Goal: Obtain resource: Download file/media

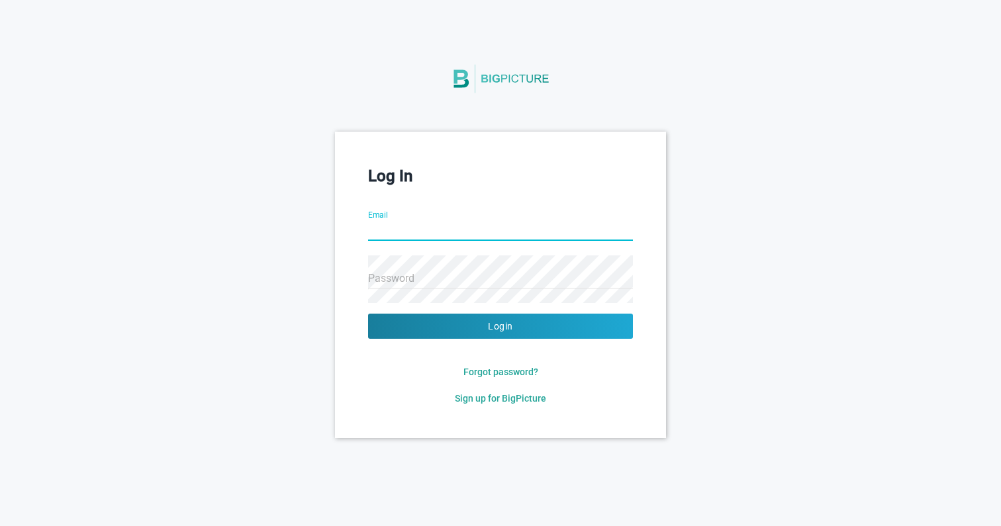
click at [434, 224] on input "Email" at bounding box center [500, 232] width 265 height 48
type input "[EMAIL_ADDRESS]"
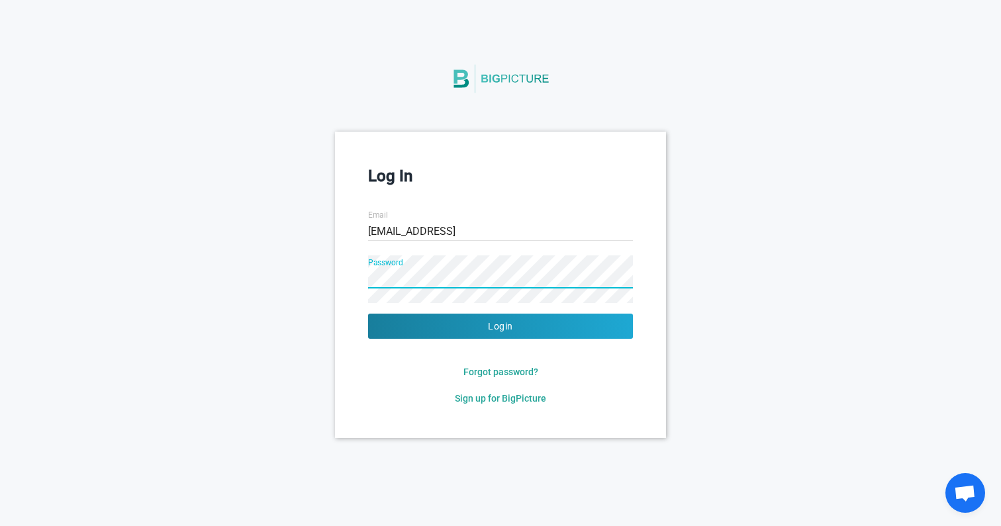
click at [368, 314] on button "Login" at bounding box center [500, 326] width 265 height 25
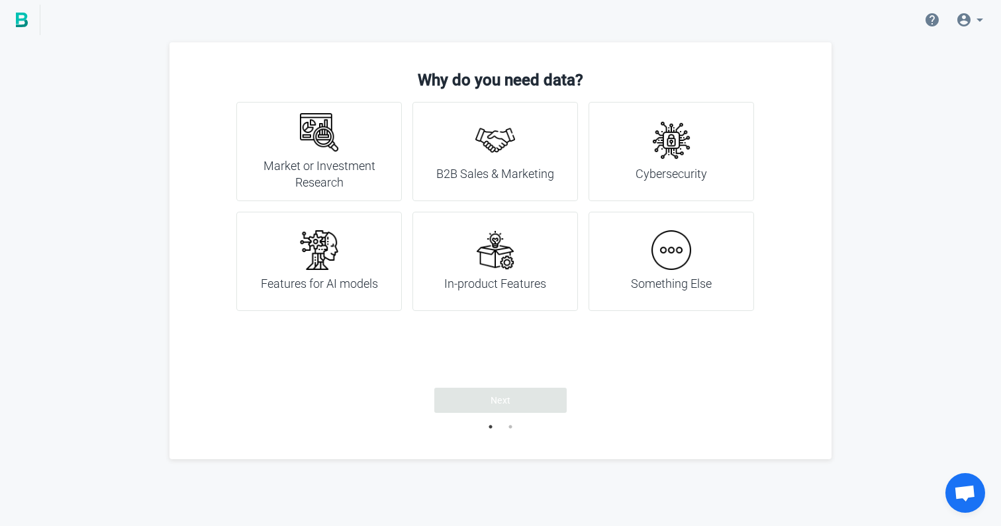
click at [524, 179] on h4 "B2B Sales & Marketing" at bounding box center [495, 174] width 118 height 17
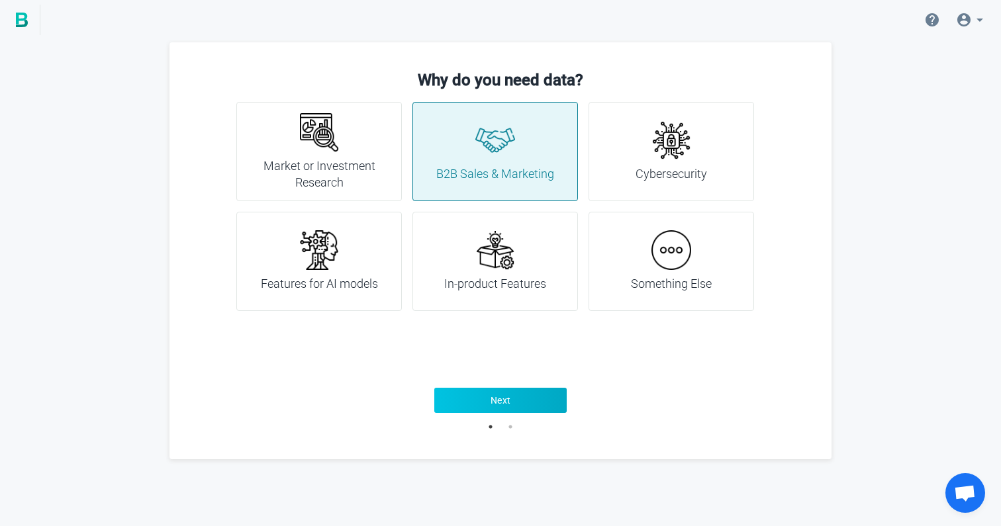
click at [544, 393] on button "Next" at bounding box center [500, 400] width 132 height 25
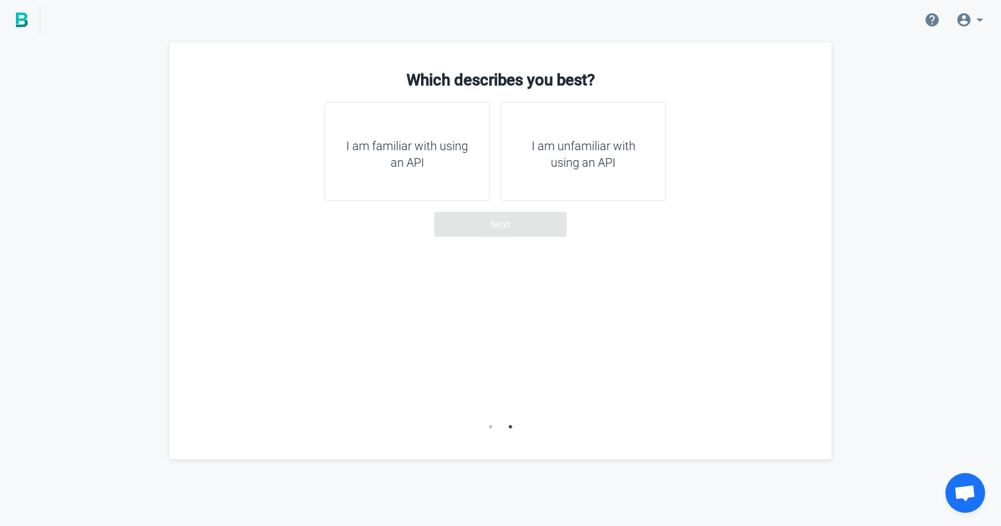
click at [469, 163] on h4 "I am familiar with using an API" at bounding box center [407, 155] width 132 height 34
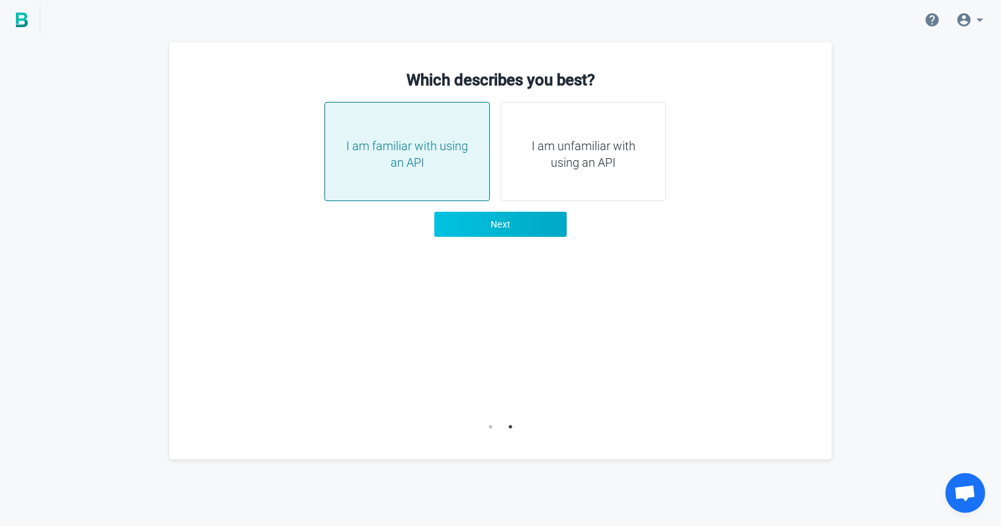
click at [532, 233] on button "Next" at bounding box center [500, 224] width 132 height 25
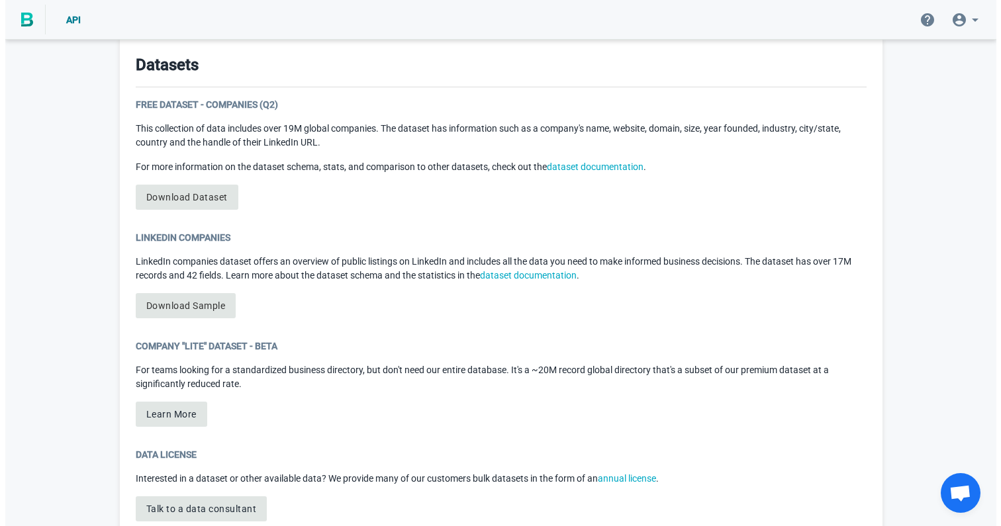
scroll to position [684, 0]
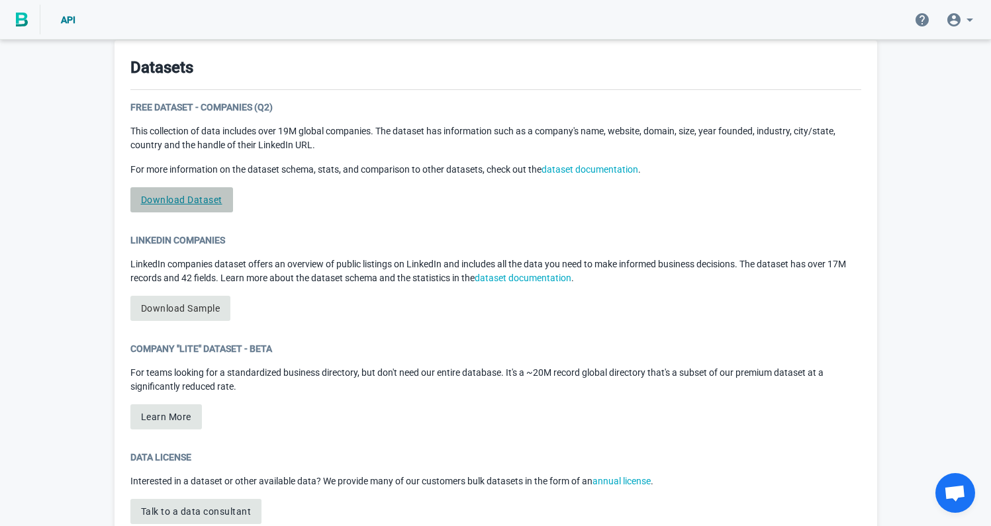
click at [205, 201] on link "Download Dataset" at bounding box center [181, 199] width 103 height 25
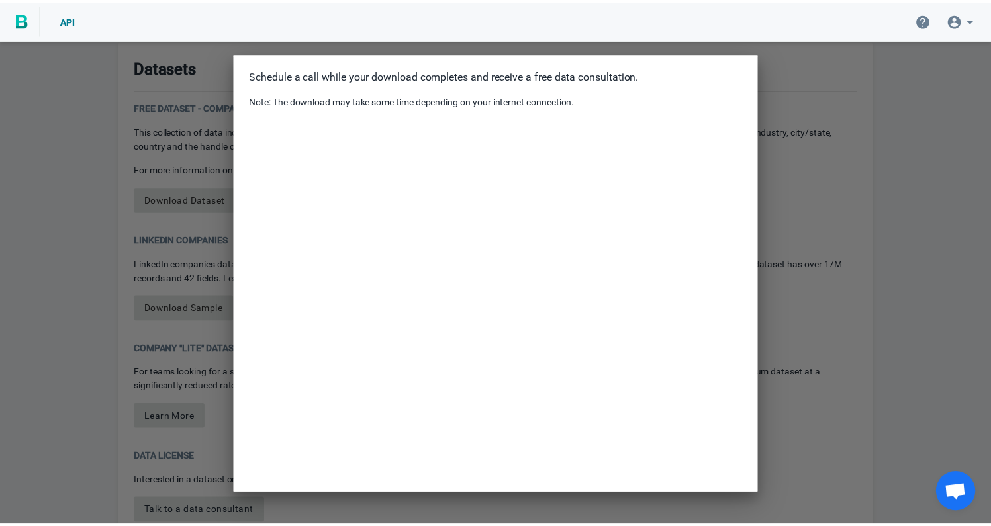
scroll to position [0, 0]
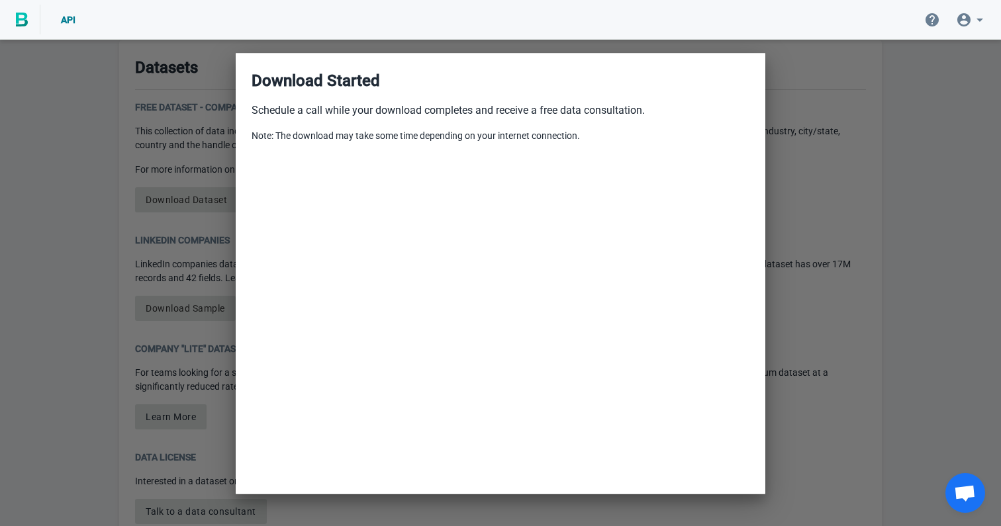
click at [830, 143] on div at bounding box center [500, 263] width 1001 height 526
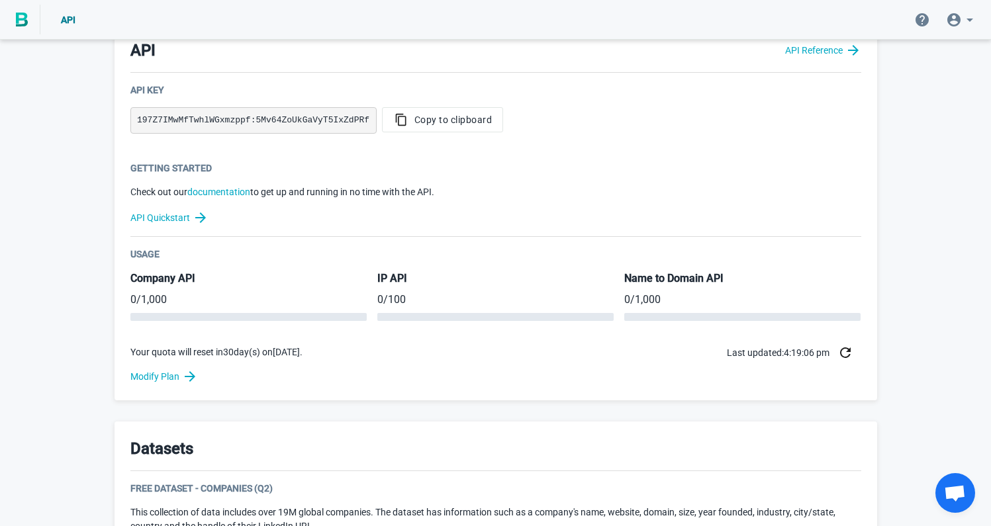
scroll to position [287, 0]
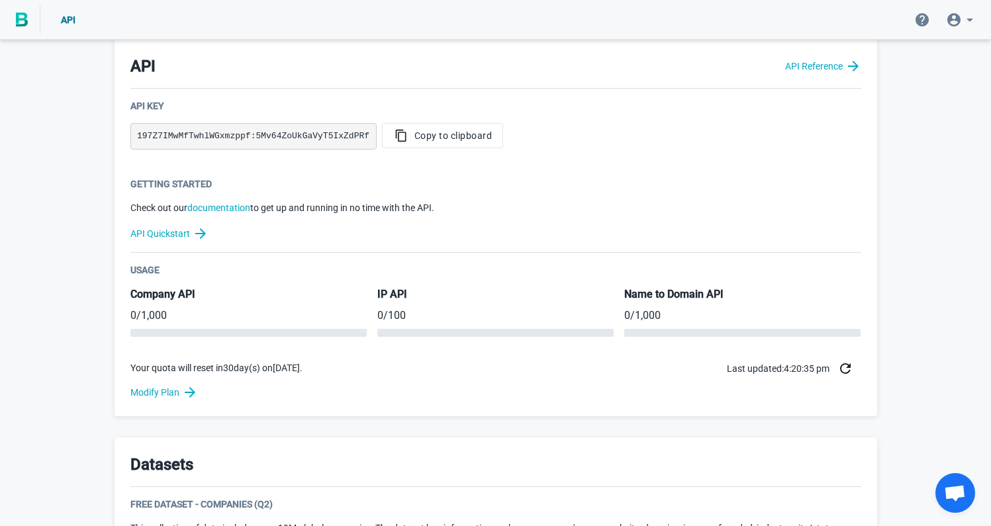
click at [22, 21] on img at bounding box center [22, 20] width 12 height 15
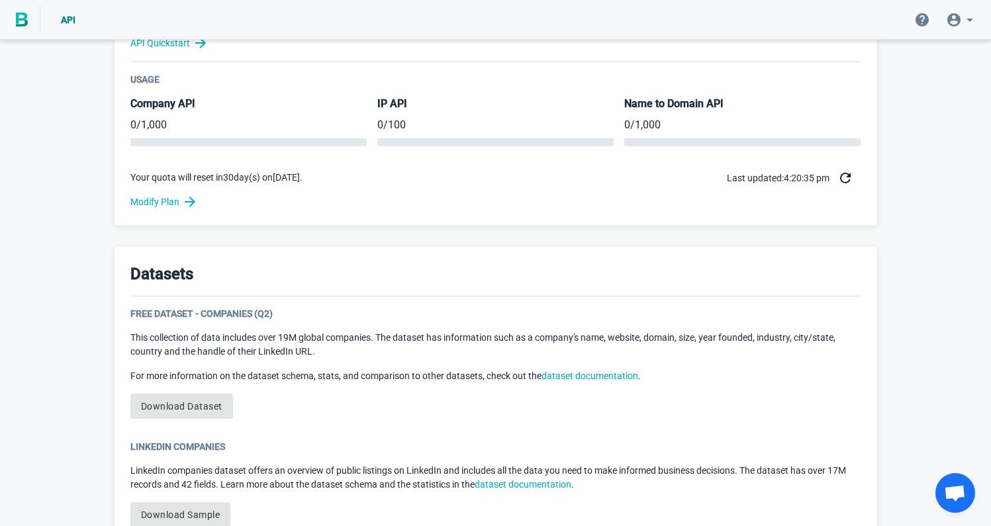
scroll to position [477, 0]
